Goal: Information Seeking & Learning: Find specific fact

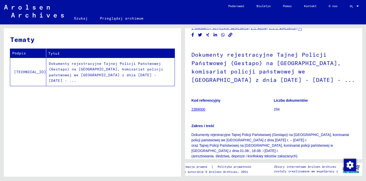
scroll to position [35, 0]
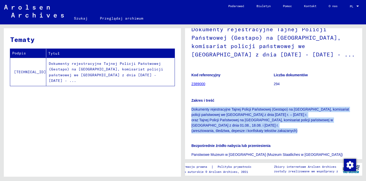
drag, startPoint x: 190, startPoint y: 109, endPoint x: 310, endPoint y: 129, distance: 121.5
click at [310, 129] on yv-its-full-details "1 Dokumenty dotyczące uwięzienia / 1.2 Różne / 1.2.2 Więzienia / [TECHNICAL_ID]…" at bounding box center [273, 146] width 177 height 293
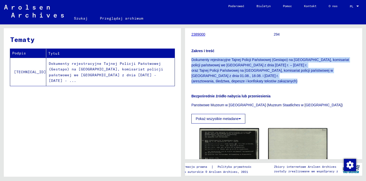
scroll to position [85, 0]
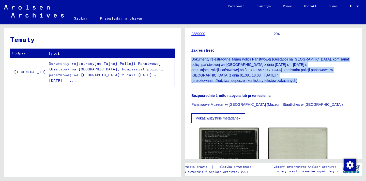
copy p "Dokumenty rejestracyjne Tajnej Policji Państwowej (Gestapo) na [GEOGRAPHIC_DATA…"
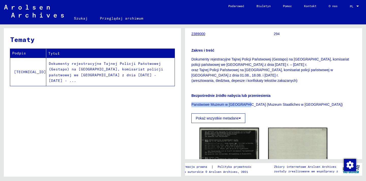
drag, startPoint x: 191, startPoint y: 105, endPoint x: 246, endPoint y: 105, distance: 55.3
click at [246, 105] on font "Panstwowe Muzeum w [GEOGRAPHIC_DATA] (Muzeum Staatliches w [GEOGRAPHIC_DATA])" at bounding box center [266, 104] width 151 height 4
copy font "Panstwowe Muzeum w [GEOGRAPHIC_DATA]"
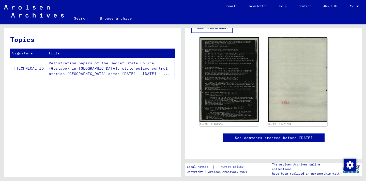
scroll to position [189, 0]
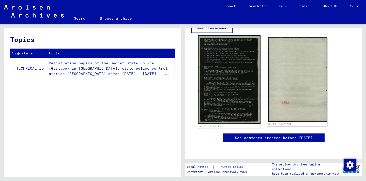
click at [223, 57] on img at bounding box center [229, 79] width 62 height 89
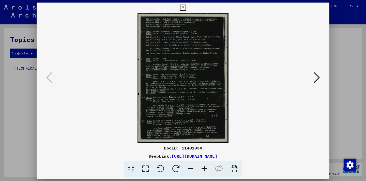
scroll to position [180, 0]
click at [181, 7] on icon at bounding box center [183, 8] width 6 height 6
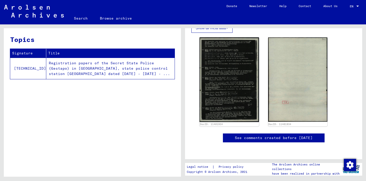
click at [125, 69] on td "Registration papers of the Secret State Police (Gestapo) in [GEOGRAPHIC_DATA], …" at bounding box center [110, 68] width 128 height 21
click at [46, 60] on td "Registration papers of the Secret State Police (Gestapo) in [GEOGRAPHIC_DATA], …" at bounding box center [110, 68] width 128 height 21
click at [47, 74] on td "Registration papers of the Secret State Police (Gestapo) in [GEOGRAPHIC_DATA], …" at bounding box center [110, 68] width 128 height 21
click at [81, 18] on link "Search" at bounding box center [81, 18] width 26 height 12
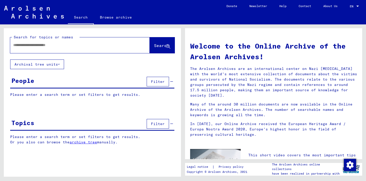
click at [70, 47] on input "text" at bounding box center [73, 44] width 121 height 5
type input "**********"
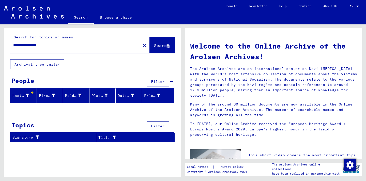
scroll to position [43, 0]
